Goal: Browse casually

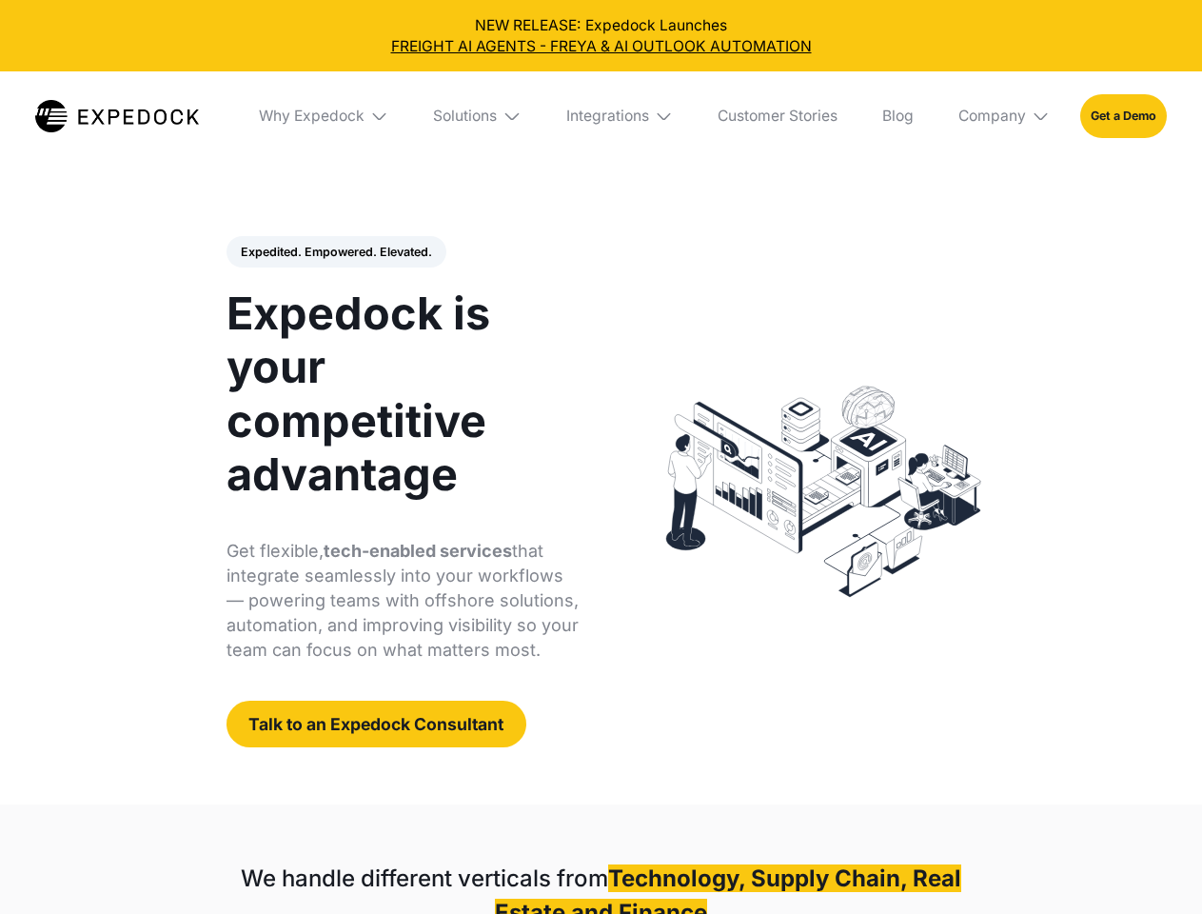
select select
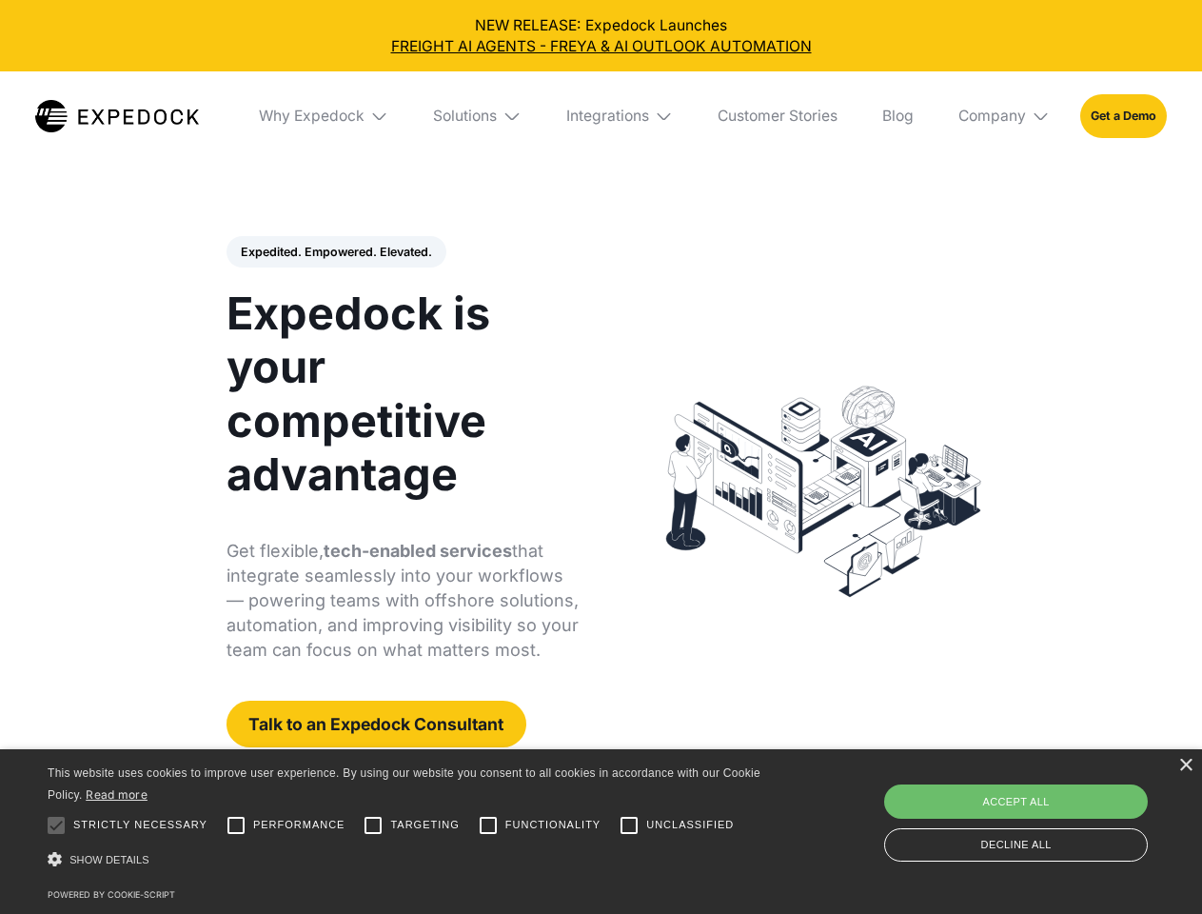
click at [601, 116] on div "Integrations" at bounding box center [607, 116] width 83 height 19
click at [325, 116] on div "Why Expedock" at bounding box center [296, 116] width 106 height 19
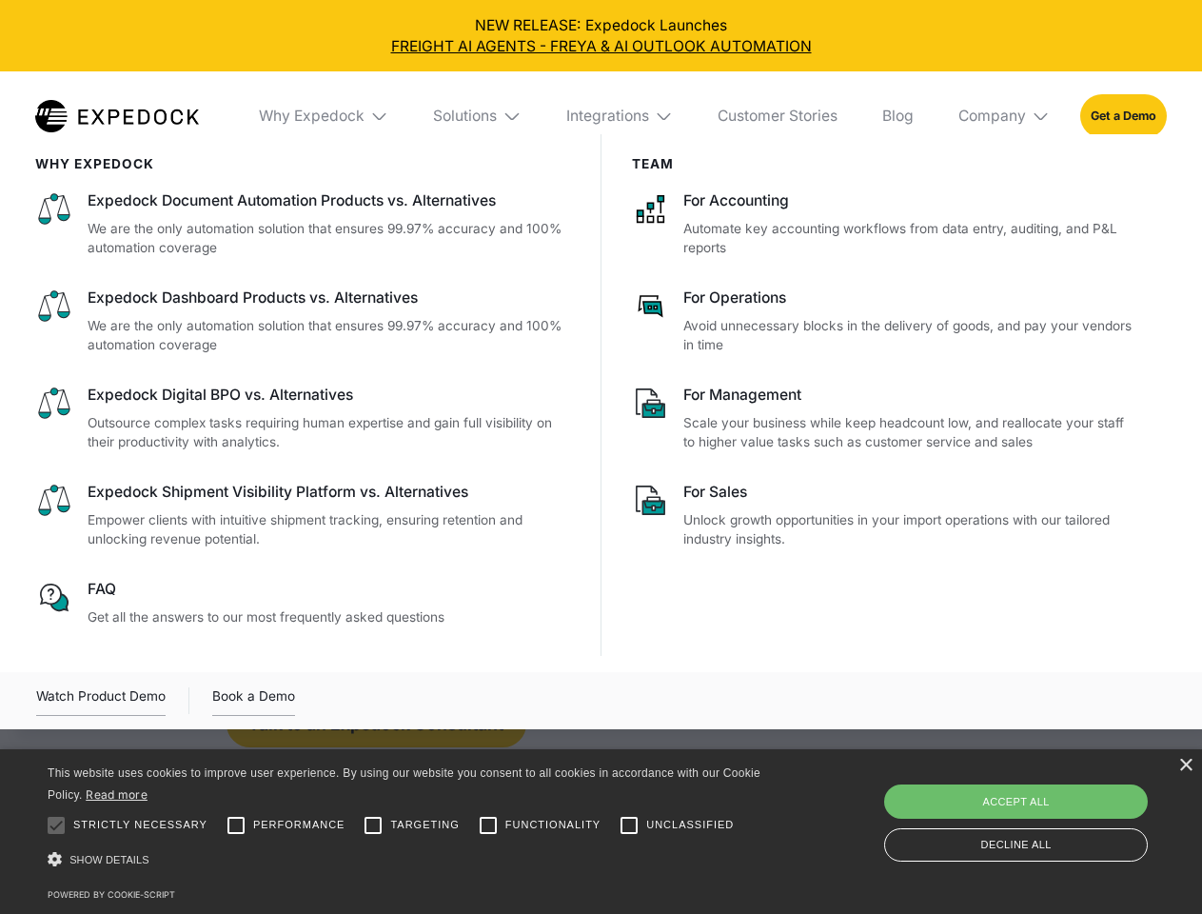
click at [479, 116] on div "Solutions" at bounding box center [465, 116] width 64 height 19
click at [621, 116] on div "Integrations" at bounding box center [607, 116] width 83 height 19
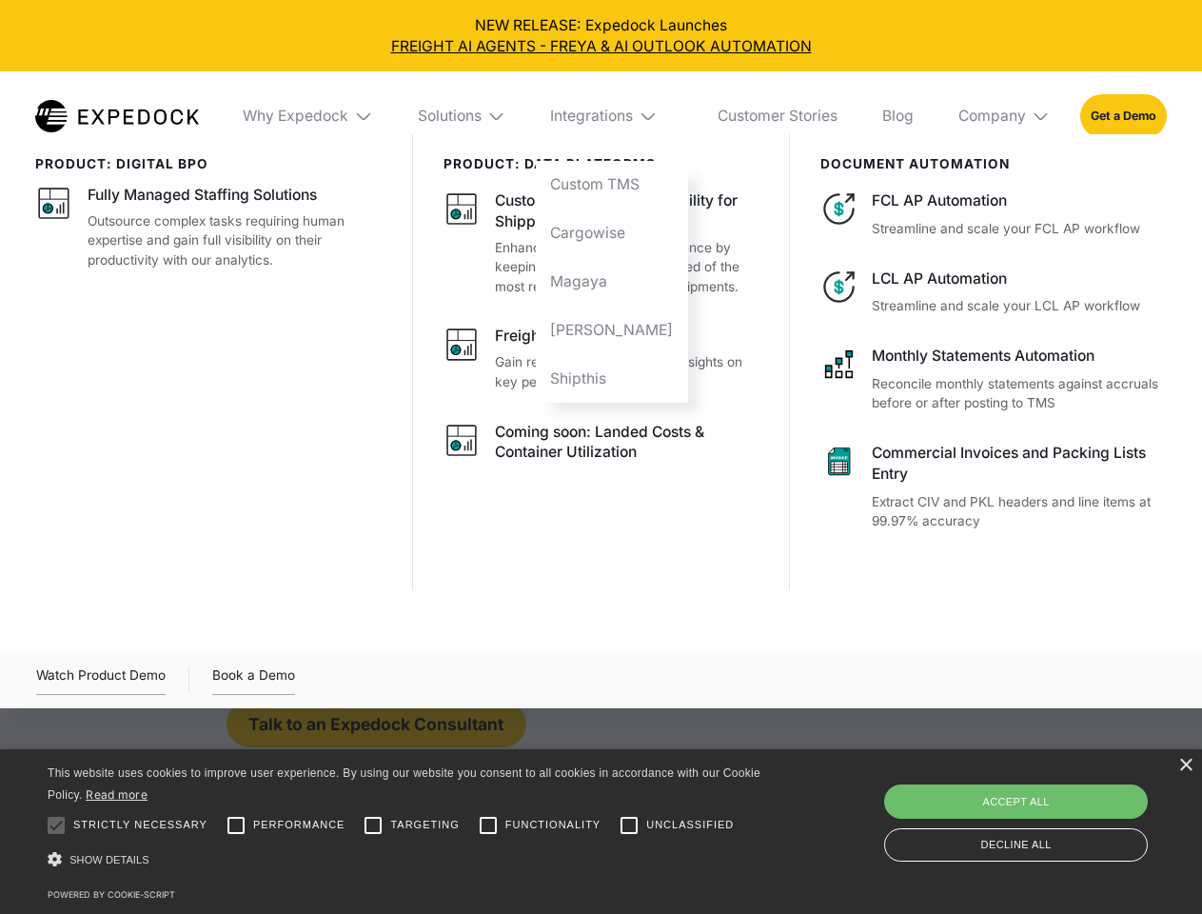
click at [1005, 116] on div "Company" at bounding box center [993, 116] width 68 height 19
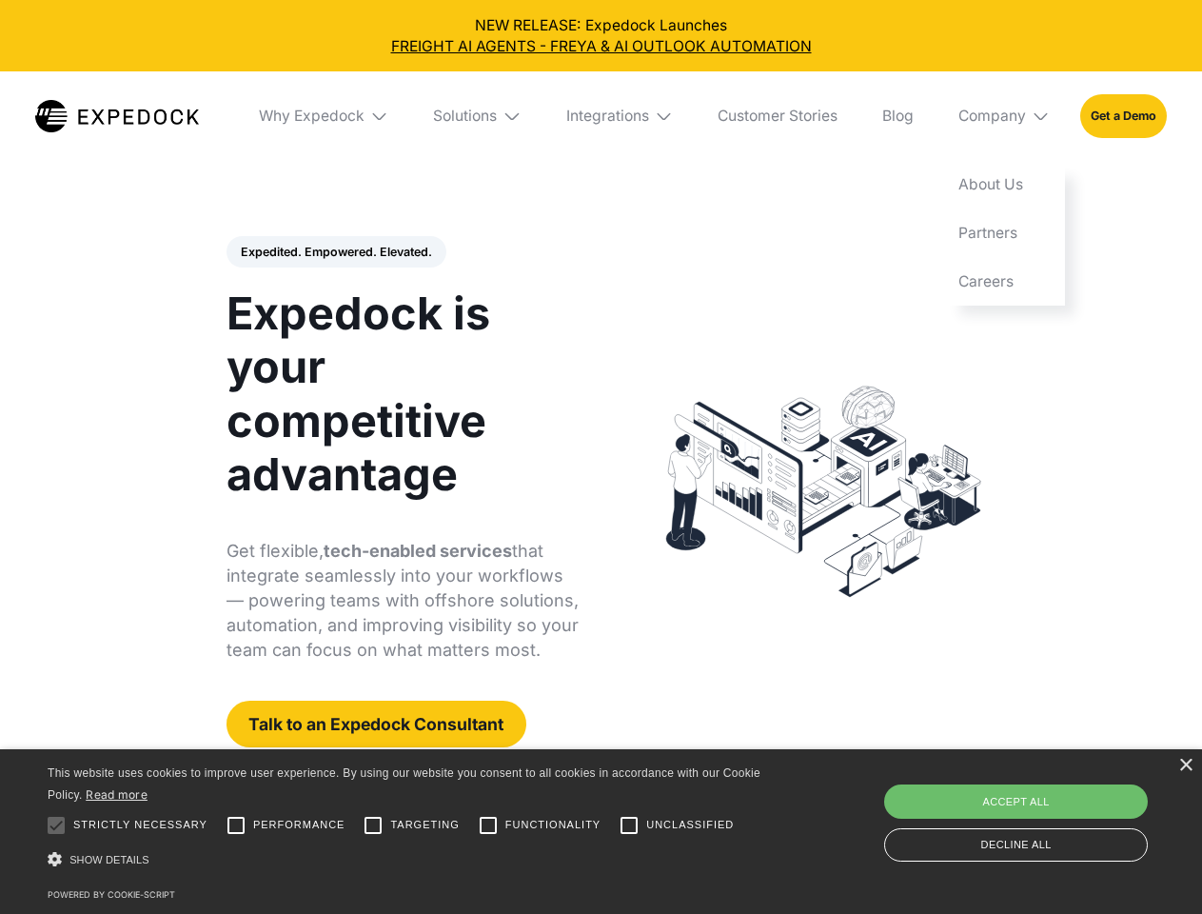
click at [335, 252] on div "Expedited. Empowered. Elevated. Automate Freight Document Extraction at 99.97% …" at bounding box center [403, 492] width 353 height 512
click at [56, 825] on div at bounding box center [56, 825] width 38 height 38
click at [236, 825] on input "Performance" at bounding box center [236, 825] width 38 height 38
checkbox input "true"
click at [373, 825] on input "Targeting" at bounding box center [373, 825] width 38 height 38
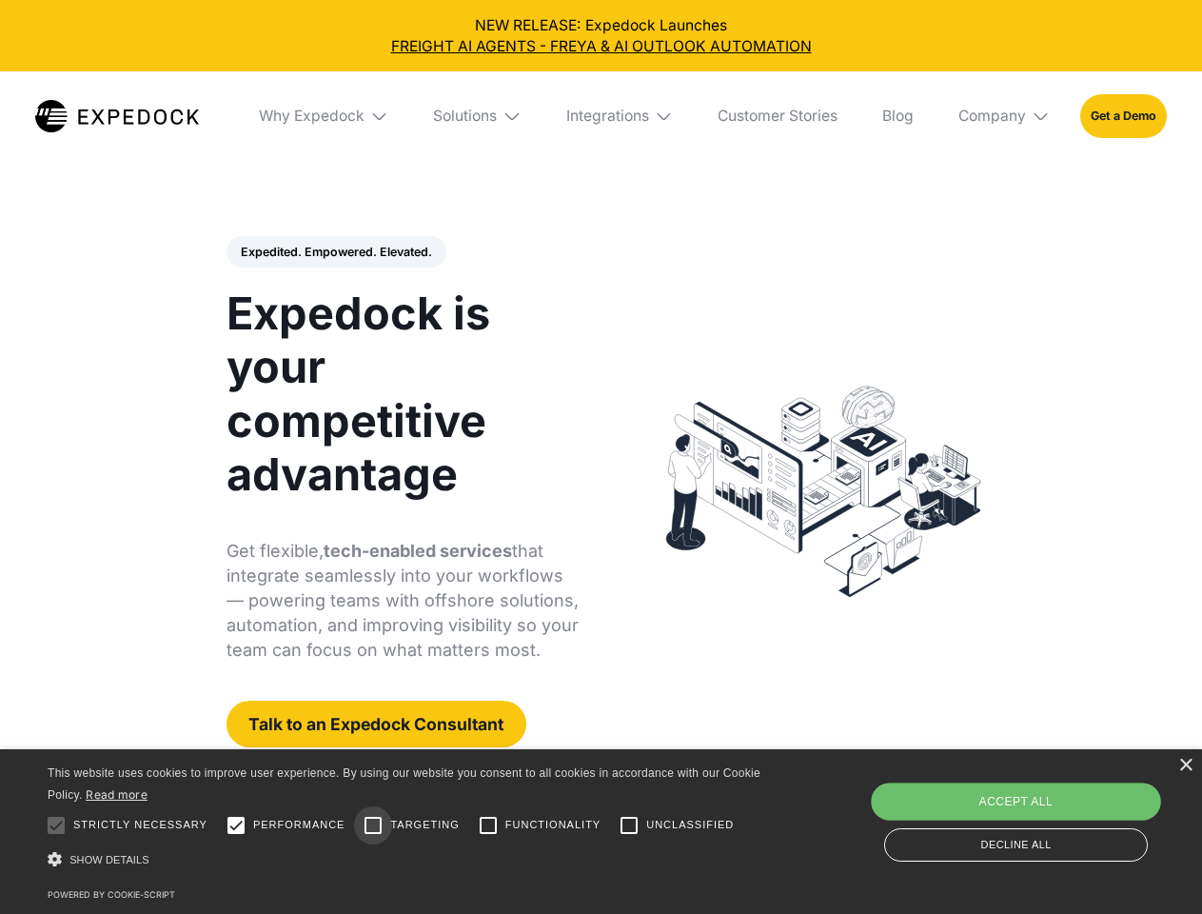
checkbox input "true"
click at [488, 825] on input "Functionality" at bounding box center [488, 825] width 38 height 38
checkbox input "true"
